Goal: Find specific page/section: Find specific page/section

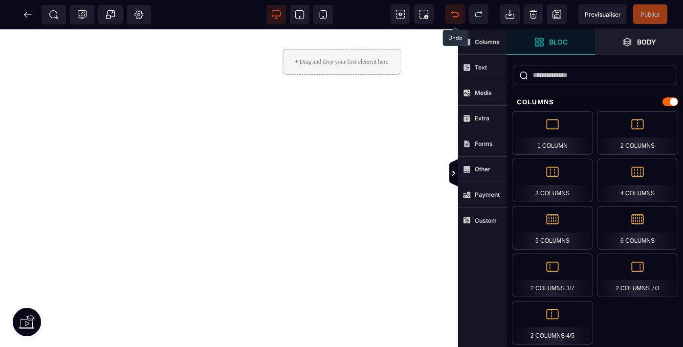
click at [456, 14] on icon at bounding box center [455, 14] width 10 height 10
click at [25, 16] on icon at bounding box center [25, 14] width 3 height 5
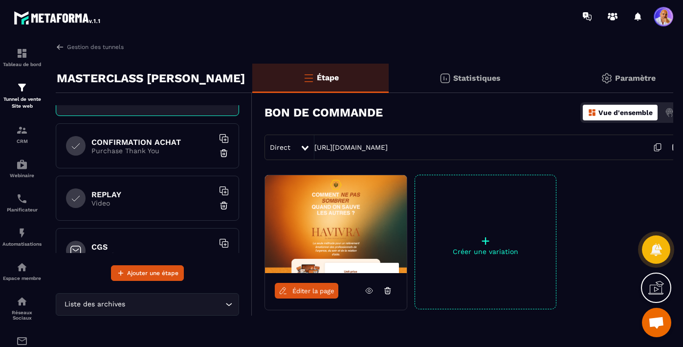
scroll to position [319, 0]
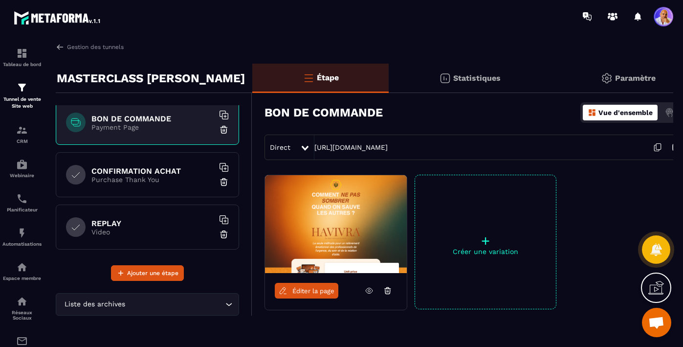
click at [149, 167] on h6 "CONFIRMATION ACHAT" at bounding box center [152, 170] width 122 height 9
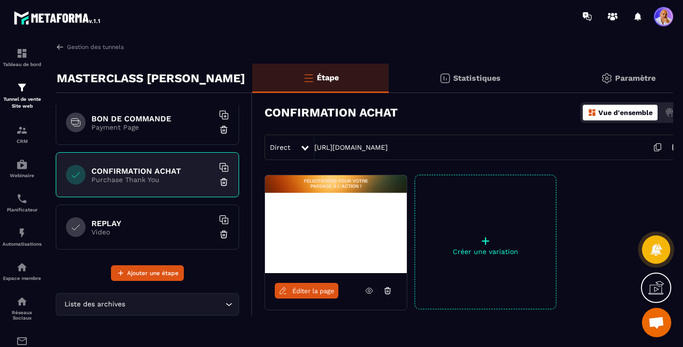
click at [310, 290] on span "Éditer la page" at bounding box center [313, 290] width 42 height 7
